Goal: Use online tool/utility: Use online tool/utility

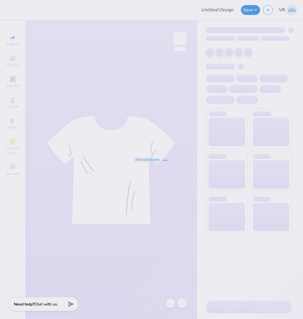
type input "Meteorology Chapter"
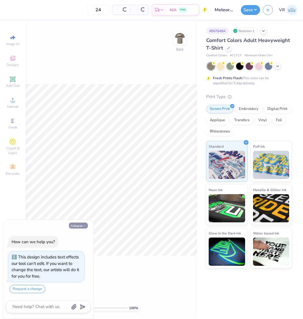
click at [83, 227] on icon "button" at bounding box center [84, 225] width 3 height 3
type textarea "x"
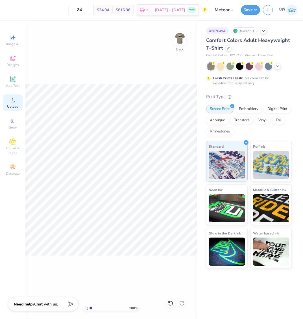
click at [15, 99] on icon at bounding box center [12, 100] width 7 height 7
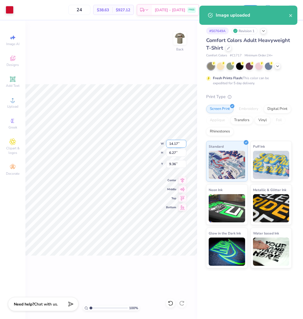
click at [171, 140] on input "14.17" at bounding box center [176, 144] width 20 height 8
type input "3.50"
type input "1.55"
type input "11.73"
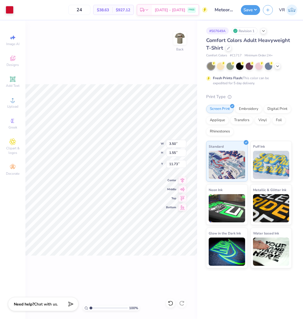
type input "3.00"
click at [175, 43] on img at bounding box center [179, 38] width 23 height 23
click at [16, 105] on span "Upload" at bounding box center [12, 106] width 11 height 5
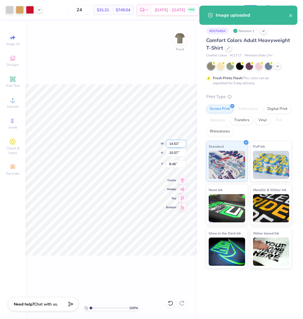
click at [173, 140] on input "14.53" at bounding box center [176, 144] width 20 height 8
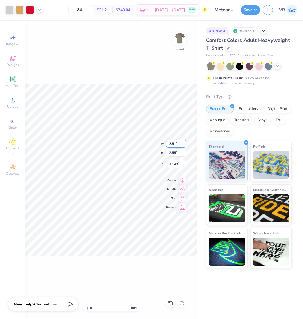
type input "3.50"
type input "2.55"
type input "12.48"
type input "12.00"
type input "8.73"
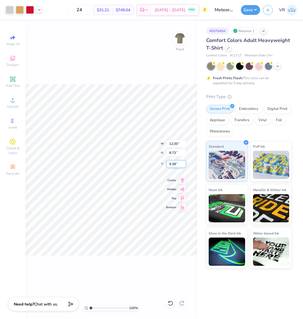
click at [179, 165] on input "9.38" at bounding box center [176, 164] width 20 height 8
type input "3.00"
click at [179, 144] on input "12.00" at bounding box center [176, 144] width 20 height 8
type input "12.50"
type input "9.10"
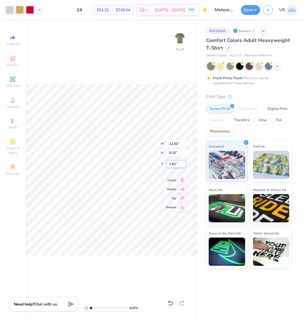
click at [179, 164] on input "2.82" at bounding box center [176, 164] width 20 height 8
type input "3.00"
click at [245, 10] on button "Save" at bounding box center [250, 10] width 19 height 10
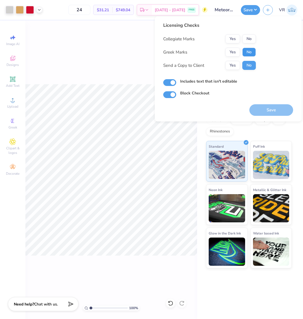
click at [247, 51] on button "No" at bounding box center [249, 52] width 14 height 9
click at [262, 114] on div "Save" at bounding box center [271, 110] width 44 height 12
click at [232, 39] on button "Yes" at bounding box center [232, 38] width 15 height 9
click at [275, 115] on button "Save" at bounding box center [271, 110] width 44 height 12
